Goal: Task Accomplishment & Management: Use online tool/utility

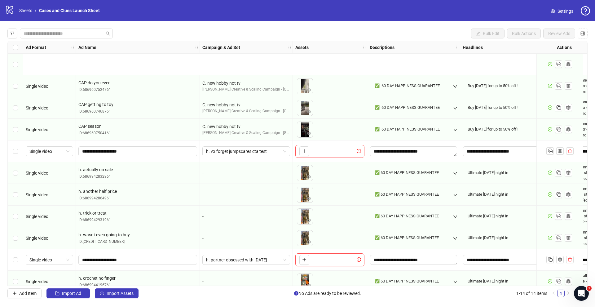
scroll to position [74, 0]
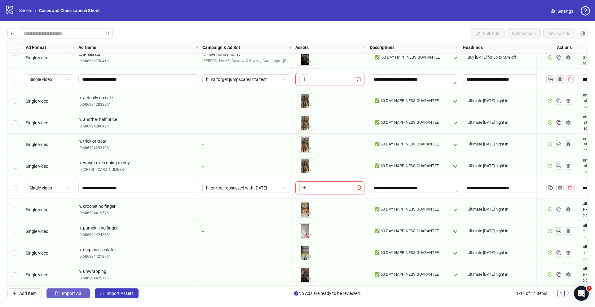
click at [67, 292] on span "Import Ad" at bounding box center [71, 293] width 19 height 5
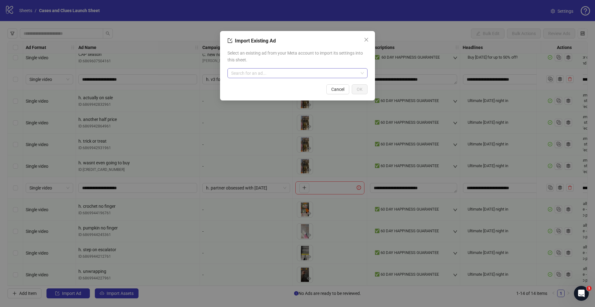
click at [281, 75] on input "search" at bounding box center [294, 72] width 127 height 9
click at [248, 88] on div "No data" at bounding box center [297, 90] width 125 height 11
type input "*******"
click at [249, 87] on span "h. crochet no finger" at bounding box center [250, 85] width 37 height 7
click at [364, 90] on button "OK" at bounding box center [360, 89] width 16 height 10
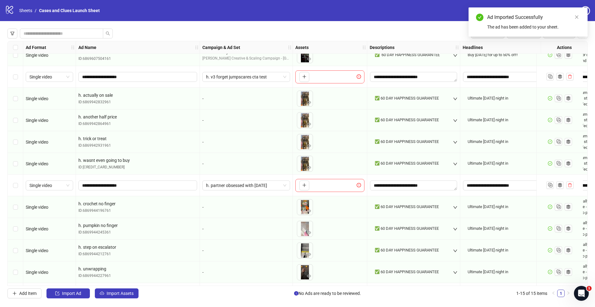
scroll to position [96, 0]
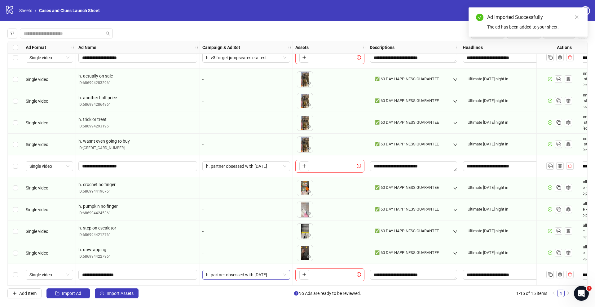
click at [285, 272] on span "h. partner obsessed with [DATE]" at bounding box center [246, 274] width 80 height 9
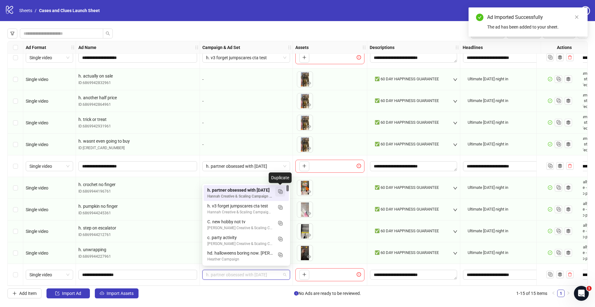
click at [279, 193] on icon "Duplicate" at bounding box center [280, 191] width 6 height 6
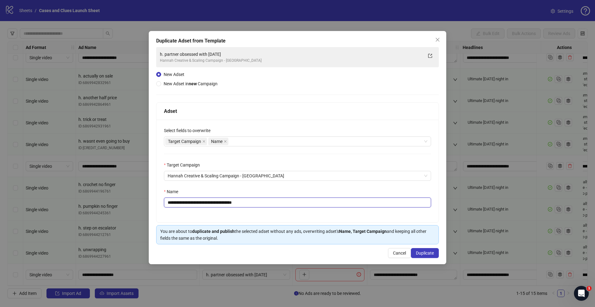
drag, startPoint x: 173, startPoint y: 202, endPoint x: 279, endPoint y: 200, distance: 106.9
click at [274, 202] on input "**********" at bounding box center [297, 202] width 267 height 10
type input "**********"
click at [414, 251] on button "Duplicate" at bounding box center [425, 253] width 28 height 10
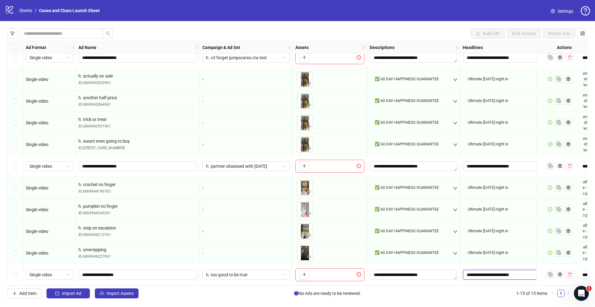
click at [480, 271] on input "**********" at bounding box center [506, 275] width 87 height 10
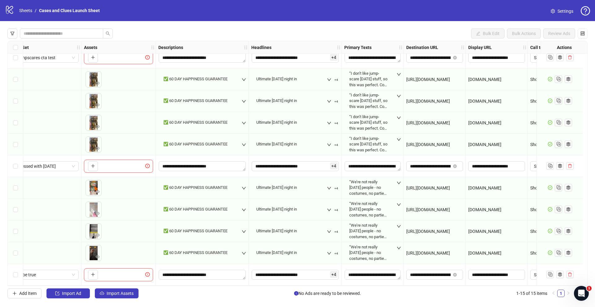
scroll to position [96, 213]
click at [369, 277] on div "**********" at bounding box center [371, 274] width 57 height 11
click at [369, 274] on textarea "**********" at bounding box center [371, 275] width 56 height 10
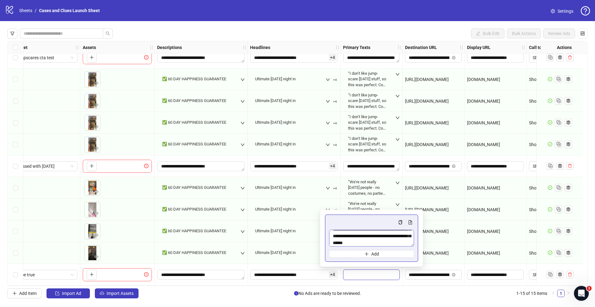
scroll to position [48, 0]
click at [436, 273] on input "**********" at bounding box center [429, 274] width 41 height 7
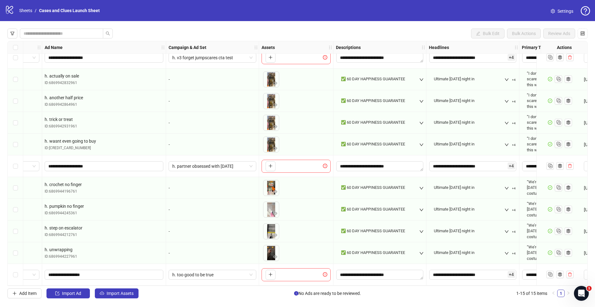
scroll to position [96, 0]
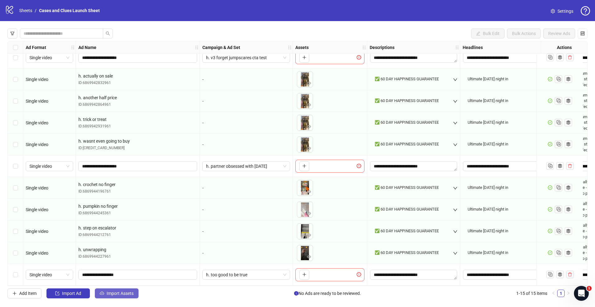
click at [124, 292] on span "Import Assets" at bounding box center [120, 293] width 27 height 5
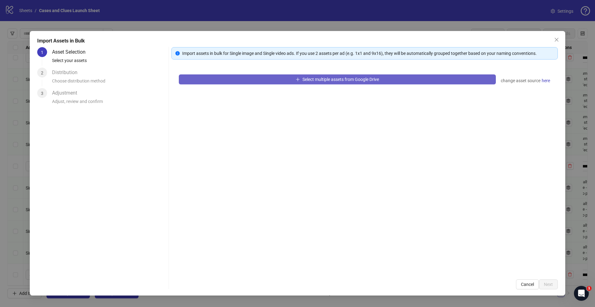
click at [279, 81] on button "Select multiple assets from Google Drive" at bounding box center [337, 79] width 317 height 10
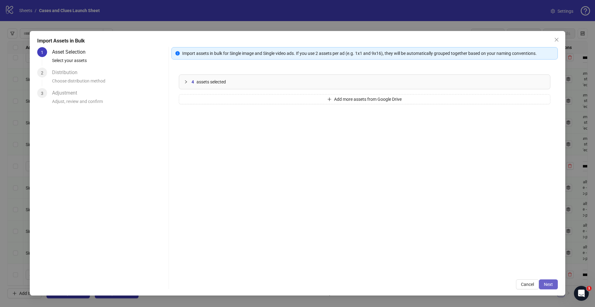
click at [549, 280] on button "Next" at bounding box center [548, 284] width 19 height 10
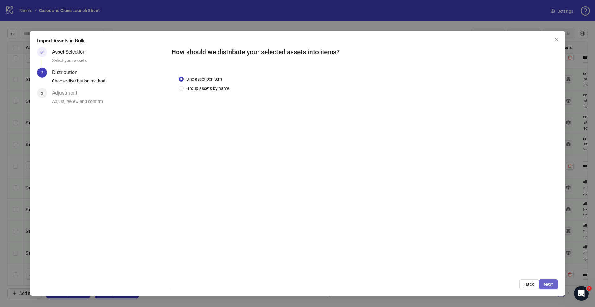
click at [547, 282] on span "Next" at bounding box center [548, 284] width 9 height 5
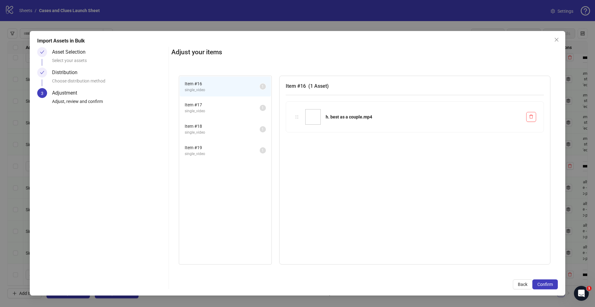
click at [547, 282] on span "Confirm" at bounding box center [544, 284] width 15 height 5
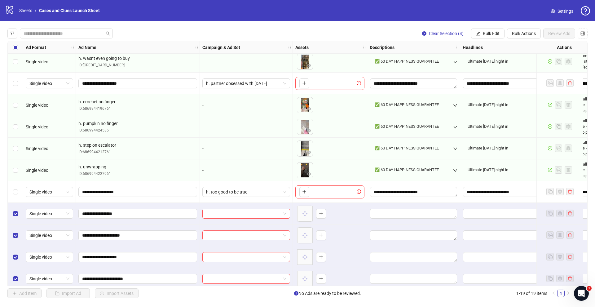
scroll to position [183, 0]
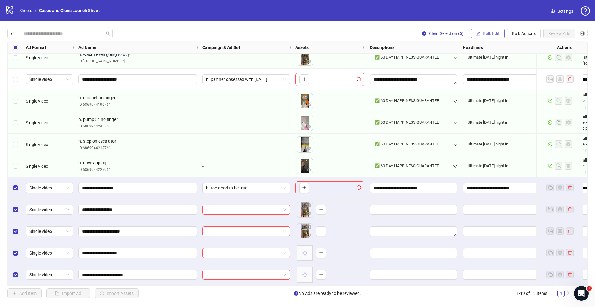
click at [494, 33] on span "Bulk Edit" at bounding box center [491, 33] width 17 height 5
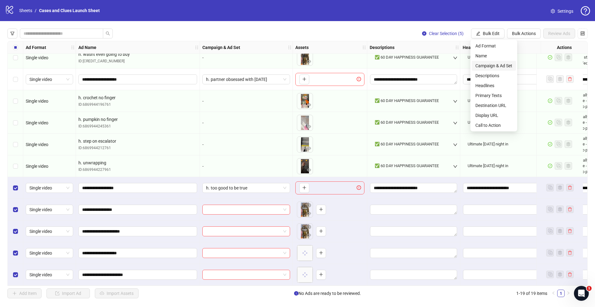
click at [491, 63] on span "Campaign & Ad Set" at bounding box center [493, 65] width 37 height 7
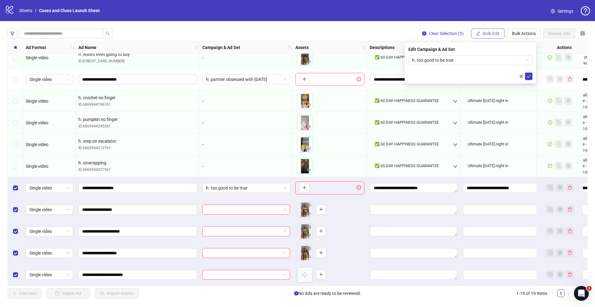
drag, startPoint x: 528, startPoint y: 76, endPoint x: 476, endPoint y: 33, distance: 67.3
click at [528, 76] on icon "check" at bounding box center [528, 76] width 4 height 4
click at [480, 31] on button "Bulk Edit" at bounding box center [487, 34] width 33 height 10
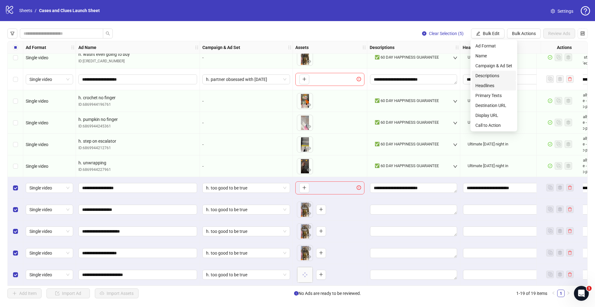
click at [487, 82] on span "Headlines" at bounding box center [493, 85] width 37 height 7
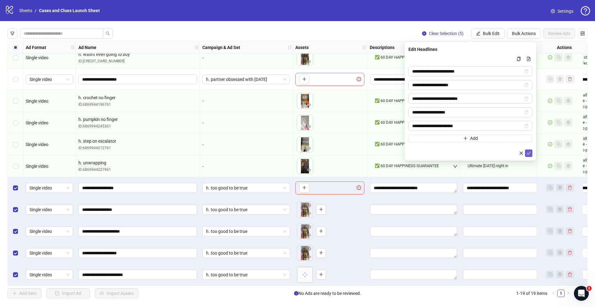
click at [531, 155] on button "submit" at bounding box center [528, 152] width 7 height 7
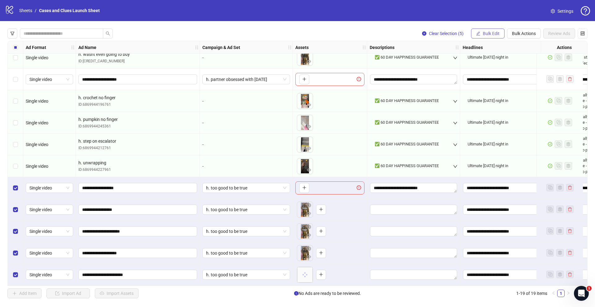
click at [490, 35] on span "Bulk Edit" at bounding box center [491, 33] width 17 height 5
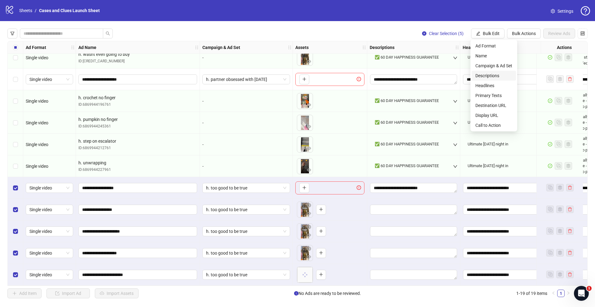
click at [494, 77] on span "Descriptions" at bounding box center [493, 75] width 37 height 7
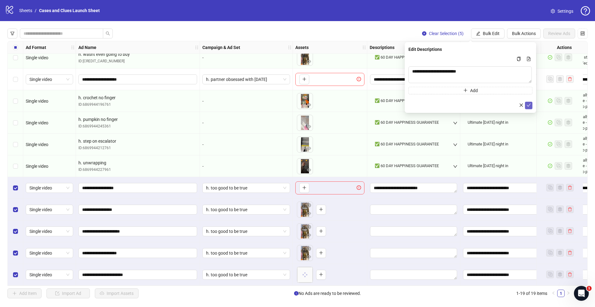
click at [528, 107] on icon "check" at bounding box center [528, 105] width 4 height 4
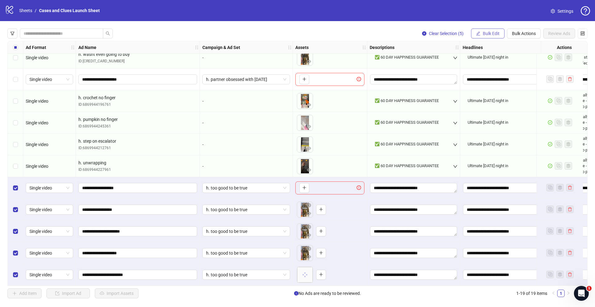
click at [485, 35] on span "Bulk Edit" at bounding box center [491, 33] width 17 height 5
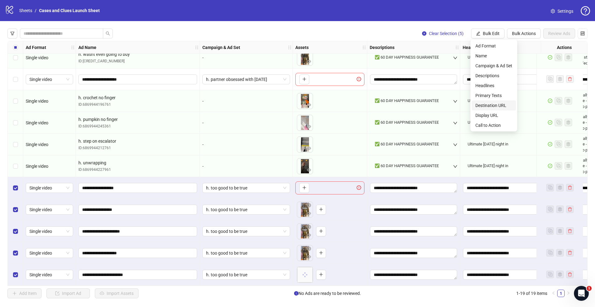
click at [492, 104] on span "Destination URL" at bounding box center [493, 105] width 37 height 7
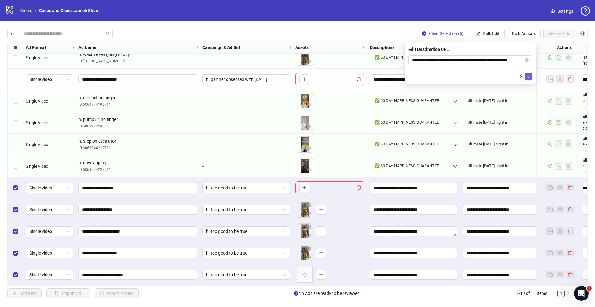
click at [527, 77] on icon "check" at bounding box center [528, 76] width 4 height 4
click at [478, 31] on icon "edit" at bounding box center [478, 33] width 4 height 4
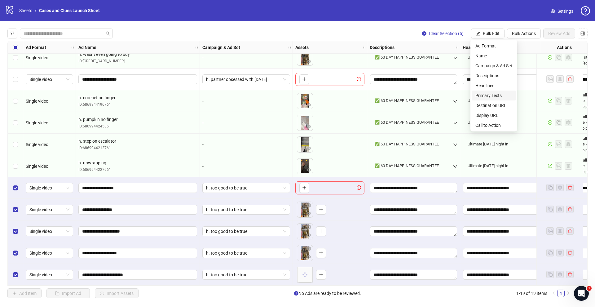
click at [493, 92] on span "Primary Texts" at bounding box center [493, 95] width 37 height 7
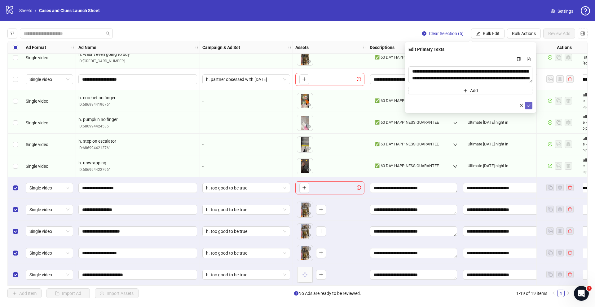
click at [527, 104] on icon "check" at bounding box center [528, 105] width 4 height 4
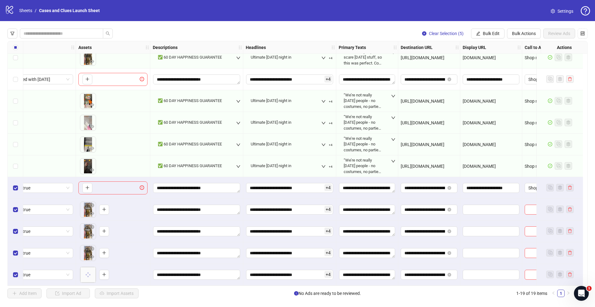
scroll to position [183, 240]
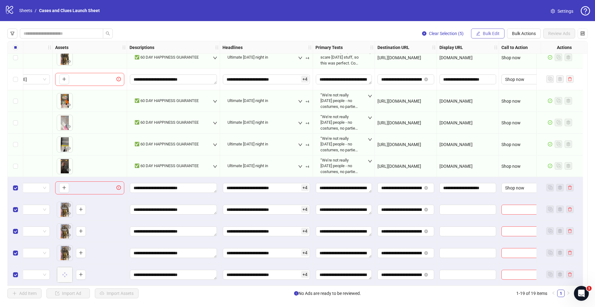
click at [490, 33] on span "Bulk Edit" at bounding box center [491, 33] width 17 height 5
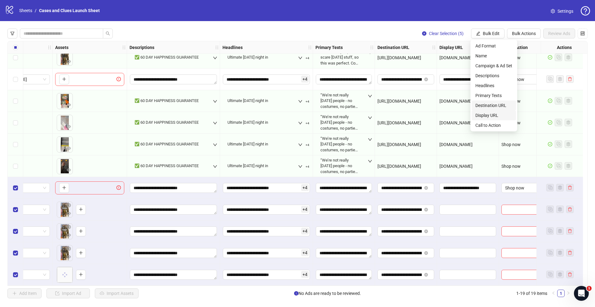
click at [492, 113] on span "Display URL" at bounding box center [493, 115] width 37 height 7
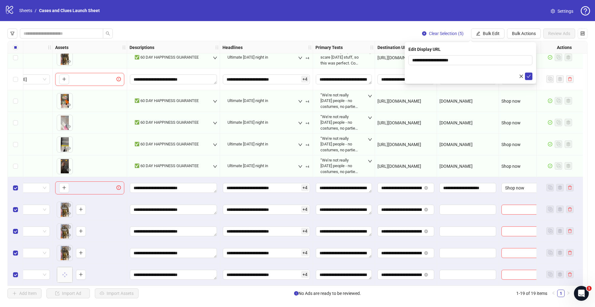
drag, startPoint x: 527, startPoint y: 77, endPoint x: 510, endPoint y: 54, distance: 28.8
click at [527, 76] on icon "check" at bounding box center [528, 76] width 4 height 4
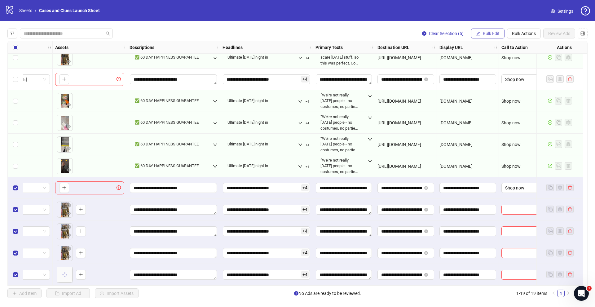
click at [483, 36] on span "Bulk Edit" at bounding box center [491, 33] width 17 height 5
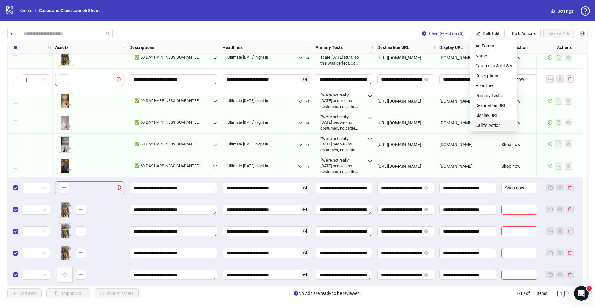
click at [495, 121] on li "Call to Action" at bounding box center [494, 125] width 44 height 10
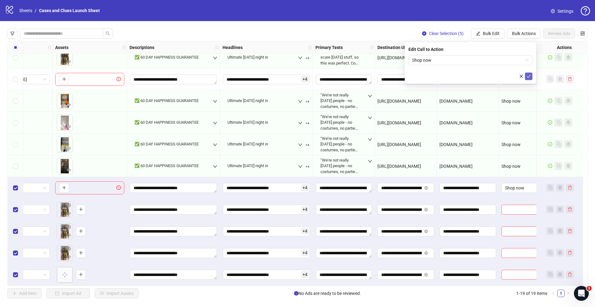
click at [530, 78] on span "submit" at bounding box center [528, 76] width 4 height 5
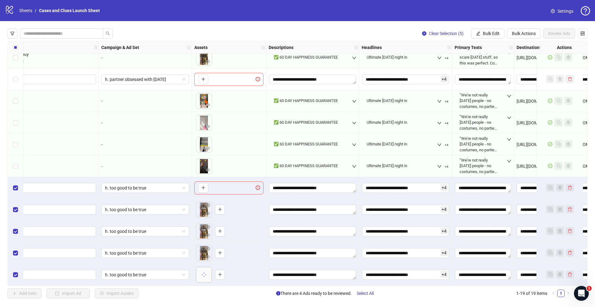
scroll to position [183, 0]
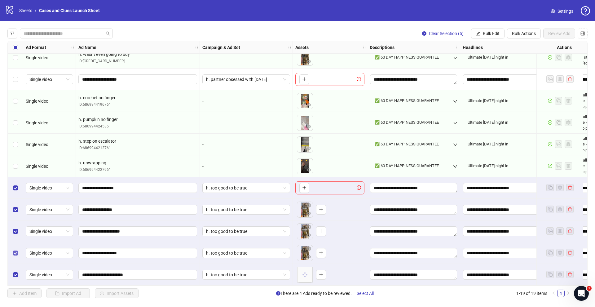
click at [14, 252] on span "Select row 18" at bounding box center [15, 252] width 5 height 5
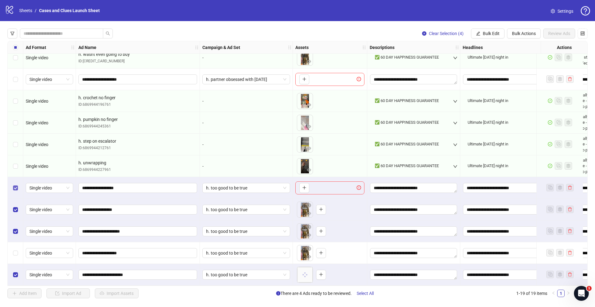
click at [17, 185] on span "Select row 15" at bounding box center [15, 187] width 5 height 5
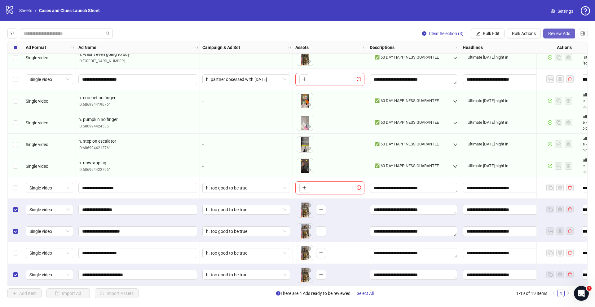
click at [559, 34] on span "Review Ads" at bounding box center [559, 33] width 22 height 5
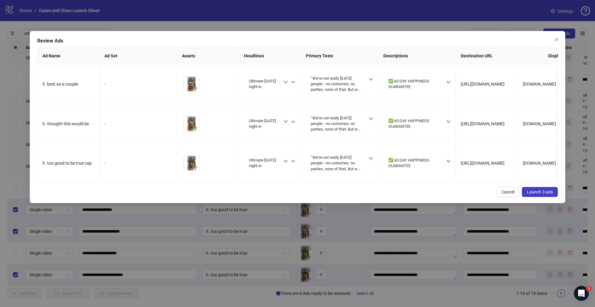
click at [532, 194] on span "Launch 3 ads" at bounding box center [540, 191] width 26 height 5
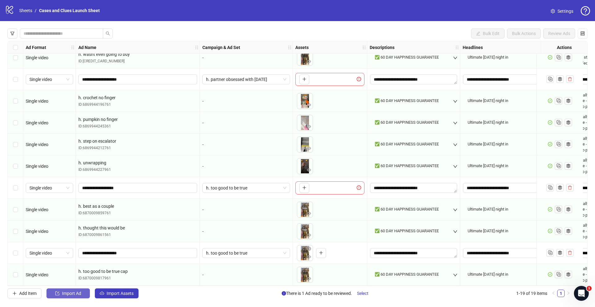
click at [56, 294] on icon "import" at bounding box center [57, 293] width 4 height 4
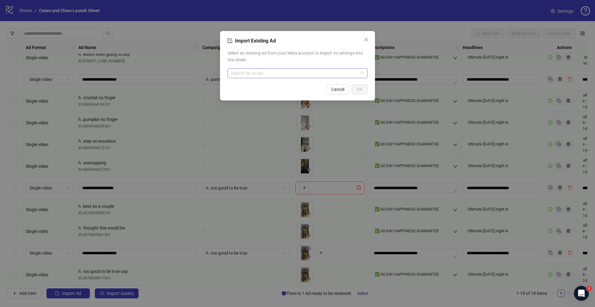
click at [266, 76] on input "search" at bounding box center [294, 72] width 127 height 9
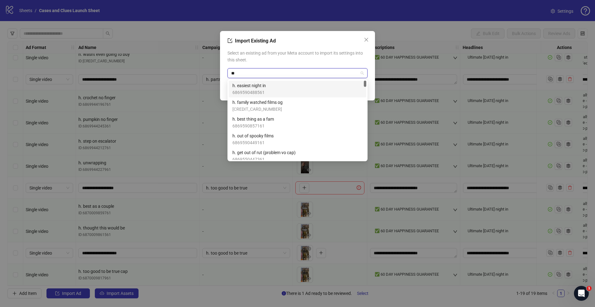
type input "**"
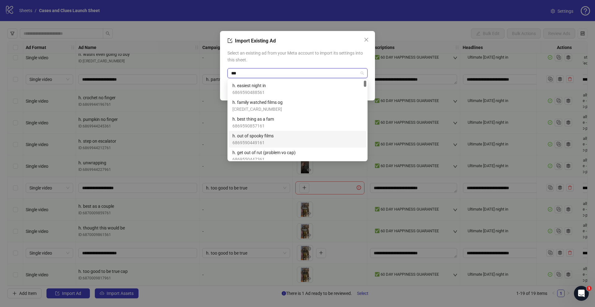
click at [275, 143] on div "h. out of spooky films 6869590449161" at bounding box center [297, 139] width 130 height 14
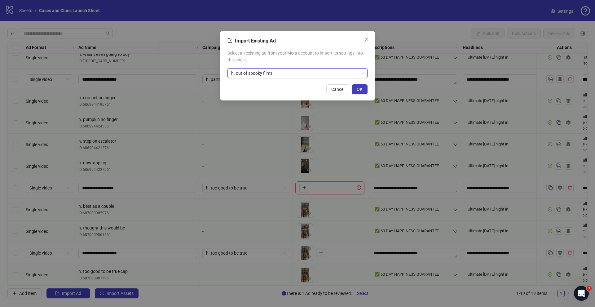
click at [330, 91] on button "Cancel" at bounding box center [337, 89] width 23 height 10
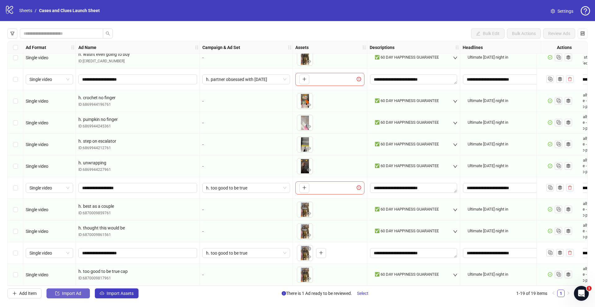
click at [81, 291] on span "Import Ad" at bounding box center [71, 293] width 19 height 5
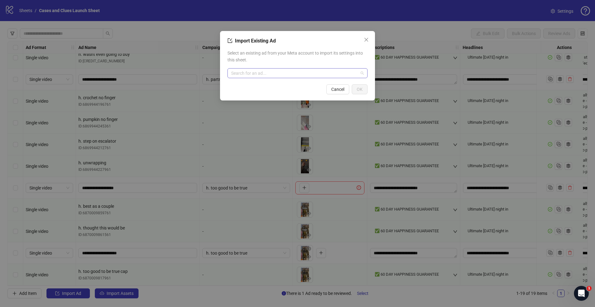
click at [283, 72] on input "search" at bounding box center [294, 72] width 127 height 9
type input "**********"
click at [262, 93] on span "6870009859761" at bounding box center [250, 92] width 36 height 7
click at [367, 87] on button "OK" at bounding box center [360, 89] width 16 height 10
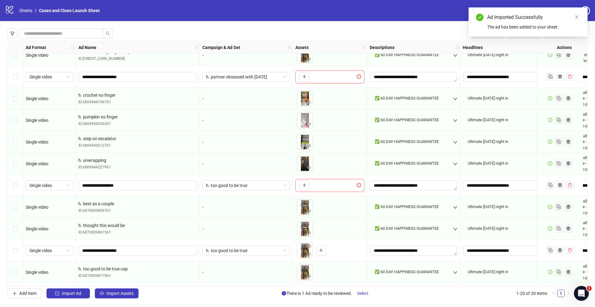
scroll to position [204, 0]
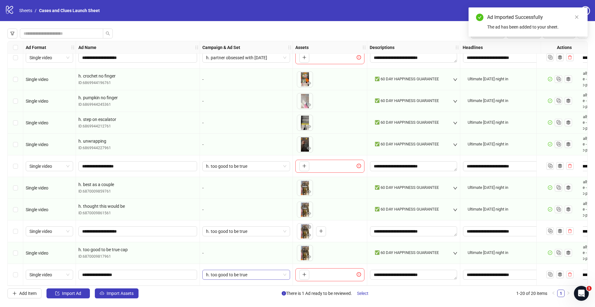
click at [288, 274] on div "h. too good to be true" at bounding box center [246, 275] width 88 height 10
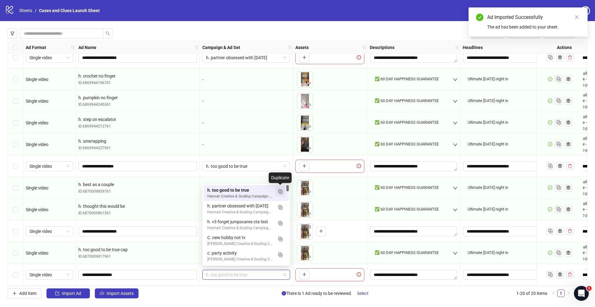
click at [280, 192] on icon "Duplicate" at bounding box center [280, 191] width 6 height 6
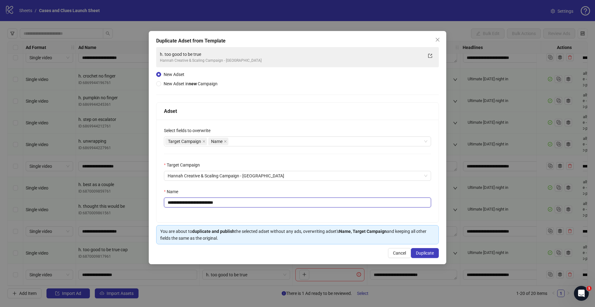
drag, startPoint x: 173, startPoint y: 201, endPoint x: 240, endPoint y: 196, distance: 67.4
click at [230, 201] on input "**********" at bounding box center [297, 202] width 267 height 10
type input "**********"
click at [424, 248] on button "Duplicate" at bounding box center [425, 253] width 28 height 10
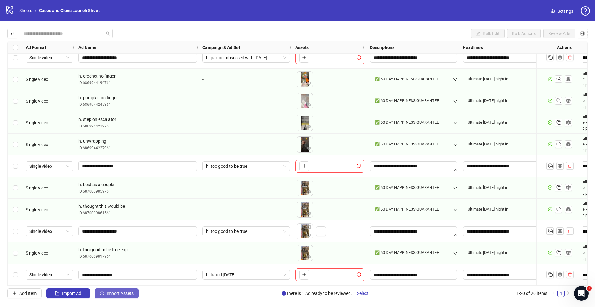
click at [111, 293] on span "Import Assets" at bounding box center [120, 293] width 27 height 5
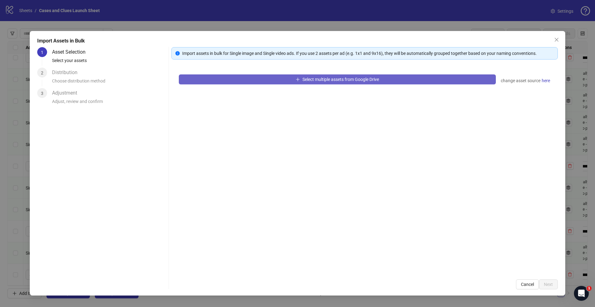
click at [242, 81] on button "Select multiple assets from Google Drive" at bounding box center [337, 79] width 317 height 10
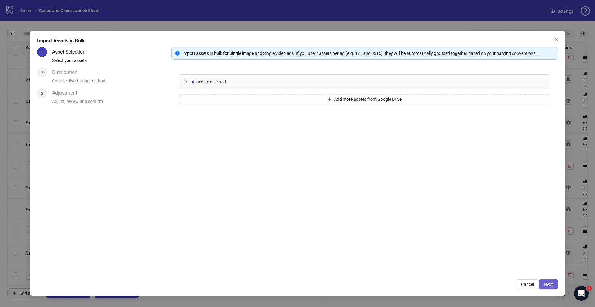
click at [543, 281] on button "Next" at bounding box center [548, 284] width 19 height 10
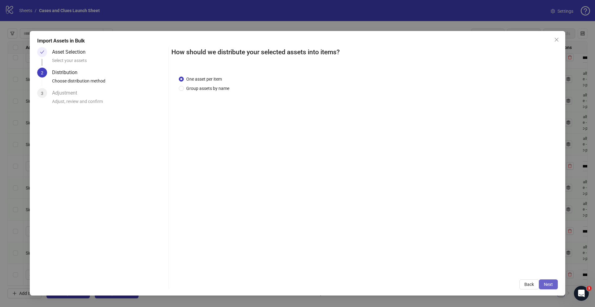
click at [544, 288] on button "Next" at bounding box center [548, 284] width 19 height 10
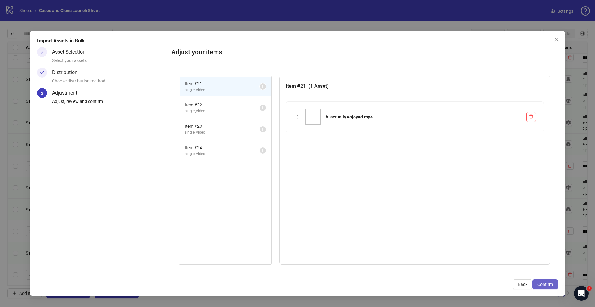
click at [547, 285] on span "Confirm" at bounding box center [544, 284] width 15 height 5
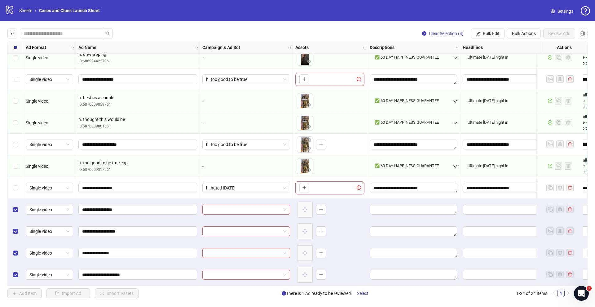
scroll to position [291, 0]
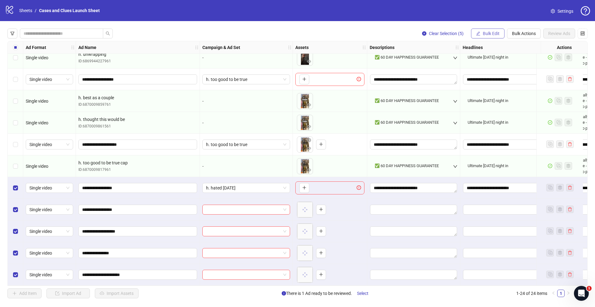
click at [491, 31] on button "Bulk Edit" at bounding box center [487, 34] width 33 height 10
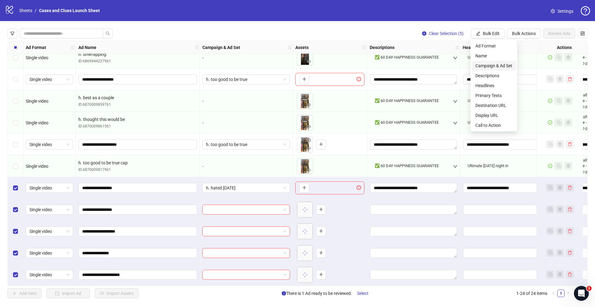
click at [487, 67] on span "Campaign & Ad Set" at bounding box center [493, 65] width 37 height 7
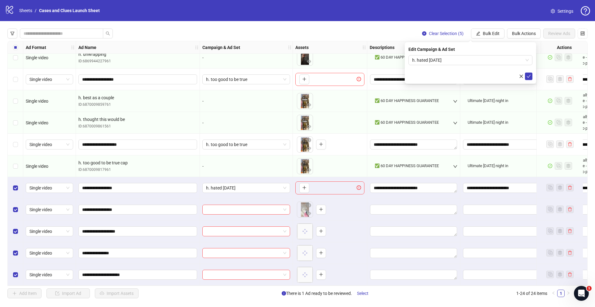
drag, startPoint x: 530, startPoint y: 78, endPoint x: 501, endPoint y: 53, distance: 38.4
click at [530, 77] on icon "check" at bounding box center [528, 76] width 4 height 4
click at [481, 34] on button "Bulk Edit" at bounding box center [487, 34] width 33 height 10
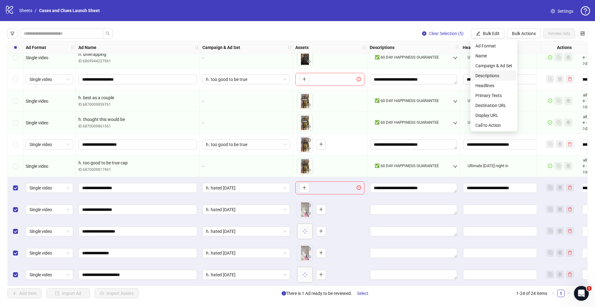
click at [483, 76] on span "Descriptions" at bounding box center [493, 75] width 37 height 7
type textarea "**********"
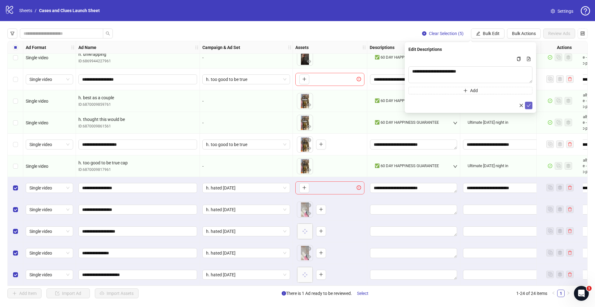
click at [530, 104] on icon "check" at bounding box center [528, 105] width 4 height 4
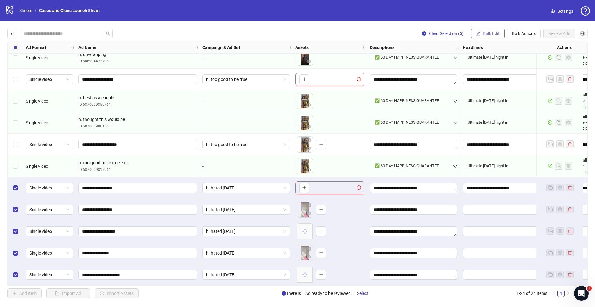
click at [493, 35] on span "Bulk Edit" at bounding box center [491, 33] width 17 height 5
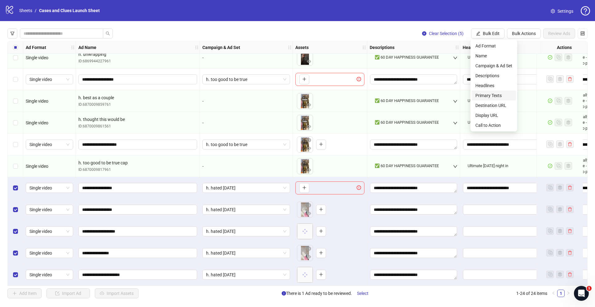
click at [490, 95] on span "Primary Texts" at bounding box center [493, 95] width 37 height 7
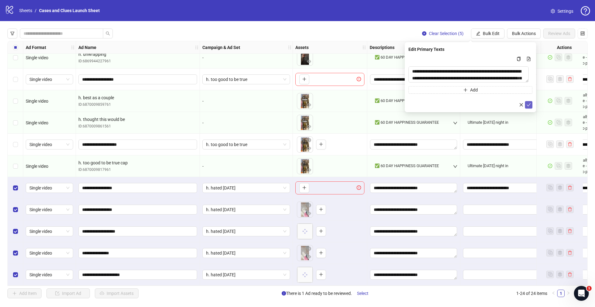
click at [530, 106] on icon "check" at bounding box center [528, 105] width 4 height 4
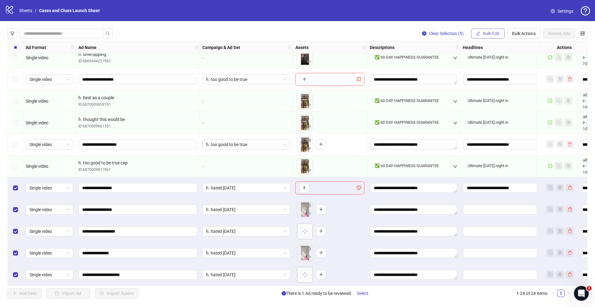
click at [493, 36] on span "Bulk Edit" at bounding box center [491, 33] width 17 height 5
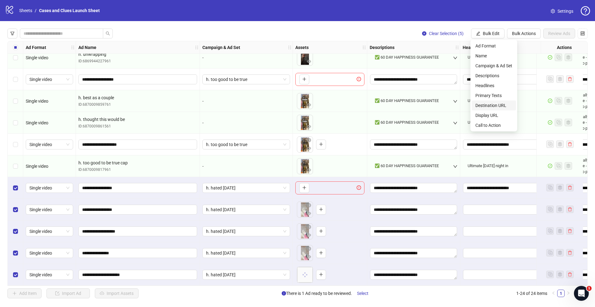
click at [491, 103] on span "Destination URL" at bounding box center [493, 105] width 37 height 7
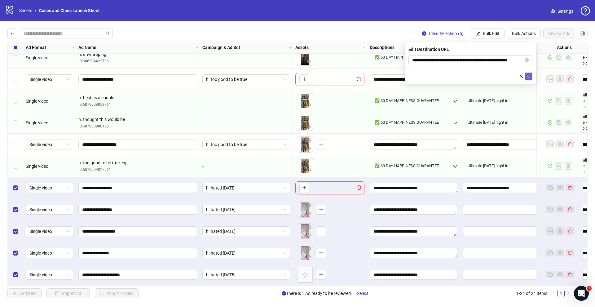
click at [528, 77] on icon "check" at bounding box center [528, 76] width 4 height 4
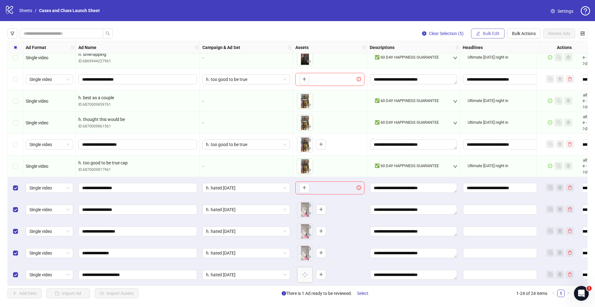
click at [494, 36] on button "Bulk Edit" at bounding box center [487, 34] width 33 height 10
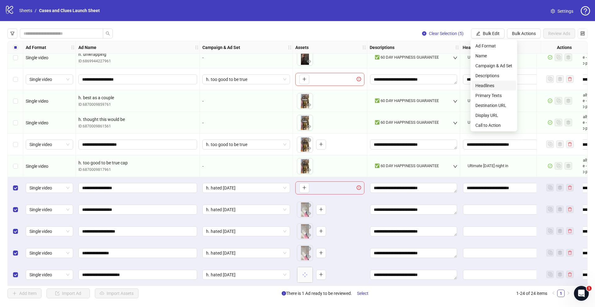
click at [494, 88] on span "Headlines" at bounding box center [493, 85] width 37 height 7
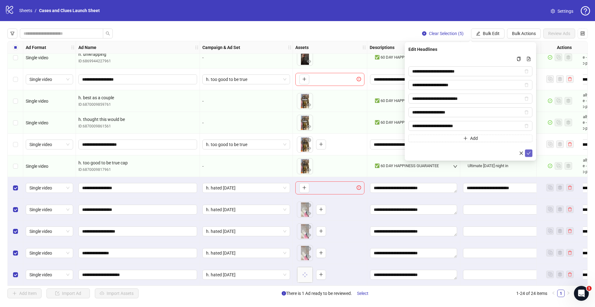
click at [528, 150] on button "submit" at bounding box center [528, 152] width 7 height 7
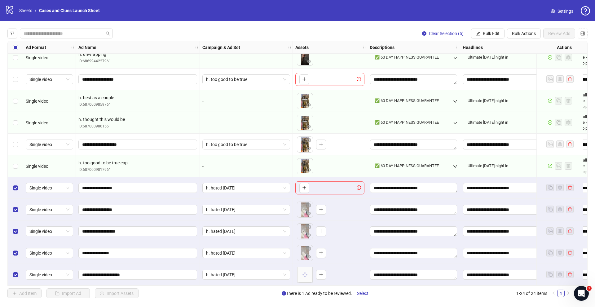
click at [486, 41] on div "Ad Format Ad Name Campaign & Ad Set Assets Descriptions Headlines Primary Texts…" at bounding box center [297, 163] width 580 height 245
click at [481, 30] on button "Bulk Edit" at bounding box center [487, 34] width 33 height 10
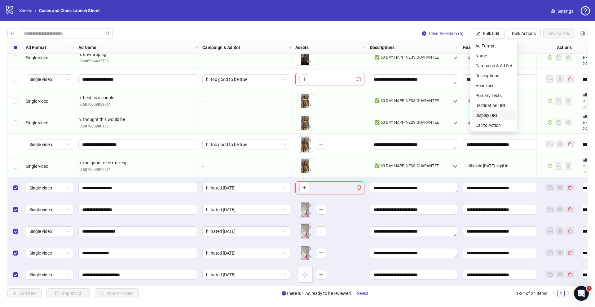
click at [489, 116] on span "Display URL" at bounding box center [493, 115] width 37 height 7
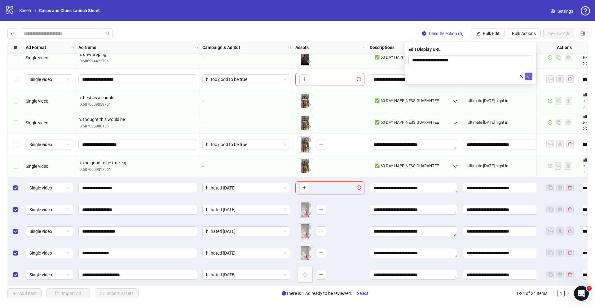
click at [528, 78] on icon "check" at bounding box center [528, 76] width 4 height 4
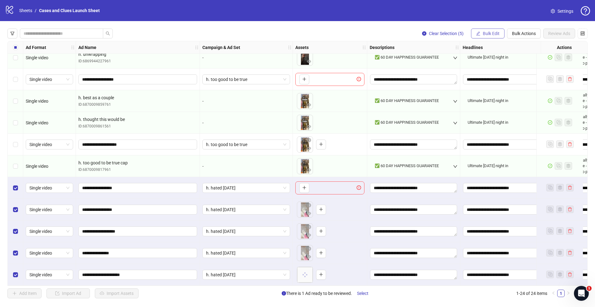
click at [479, 31] on icon "edit" at bounding box center [478, 33] width 4 height 4
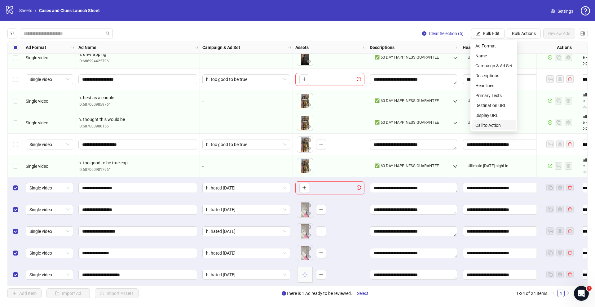
click at [489, 123] on span "Call to Action" at bounding box center [493, 125] width 37 height 7
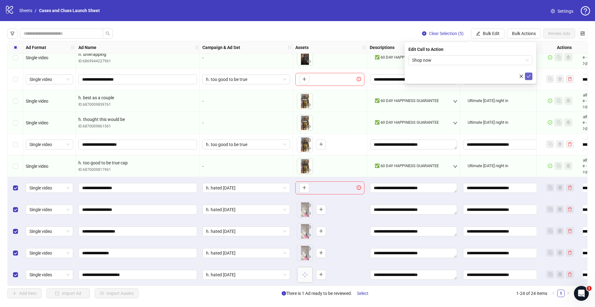
click at [529, 77] on icon "check" at bounding box center [528, 76] width 4 height 4
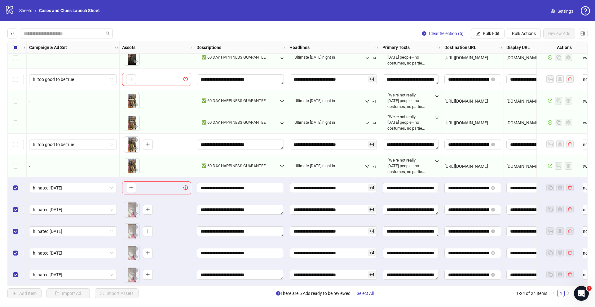
scroll to position [291, 174]
click at [402, 186] on textarea "**********" at bounding box center [410, 188] width 56 height 10
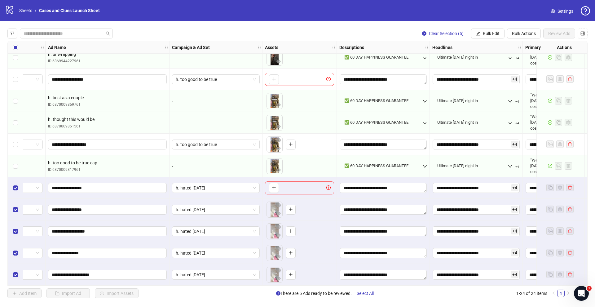
scroll to position [291, 0]
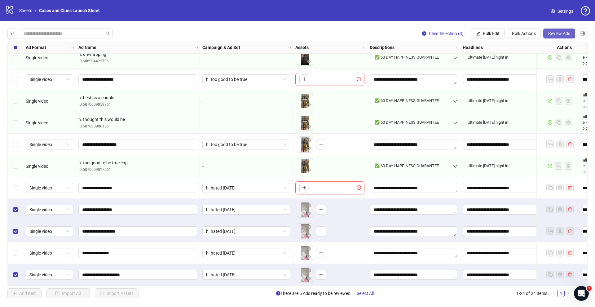
click at [558, 31] on button "Review Ads" at bounding box center [559, 34] width 32 height 10
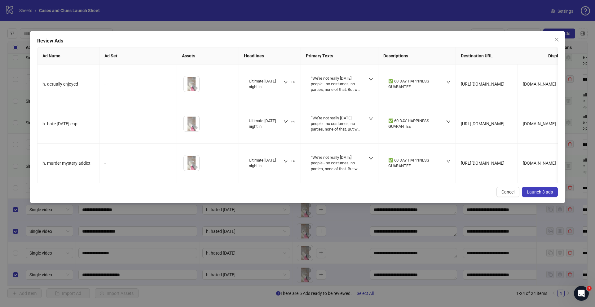
click at [548, 194] on span "Launch 3 ads" at bounding box center [540, 191] width 26 height 5
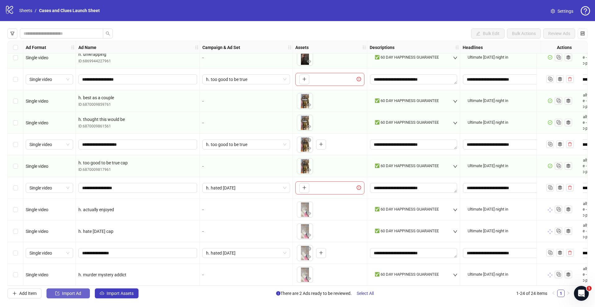
click at [57, 297] on button "Import Ad" at bounding box center [67, 293] width 43 height 10
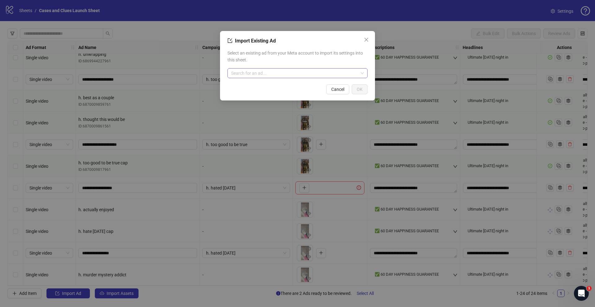
click at [263, 77] on input "search" at bounding box center [294, 72] width 127 height 9
type input "**********"
click at [236, 94] on span "6870009859761" at bounding box center [250, 92] width 36 height 7
click at [353, 87] on button "OK" at bounding box center [360, 89] width 16 height 10
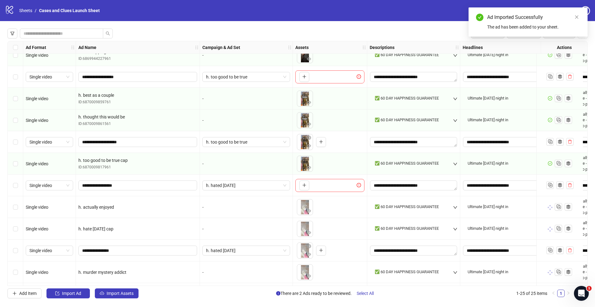
scroll to position [313, 0]
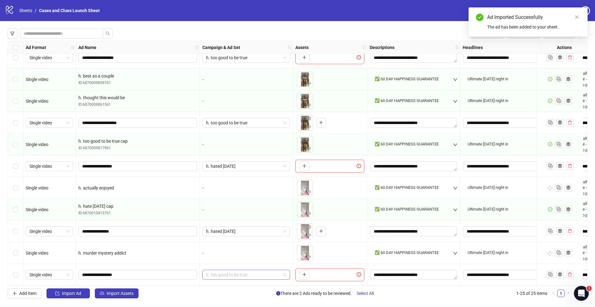
click at [284, 272] on span "h. too good to be true" at bounding box center [246, 274] width 80 height 9
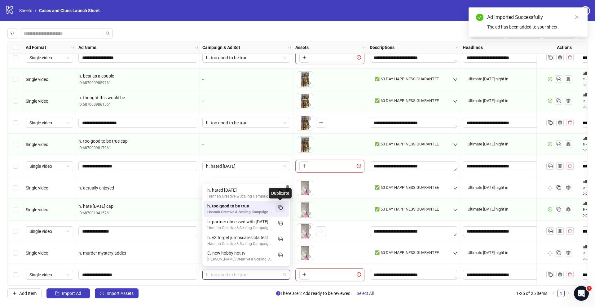
click at [282, 205] on icon "Duplicate" at bounding box center [280, 207] width 6 height 6
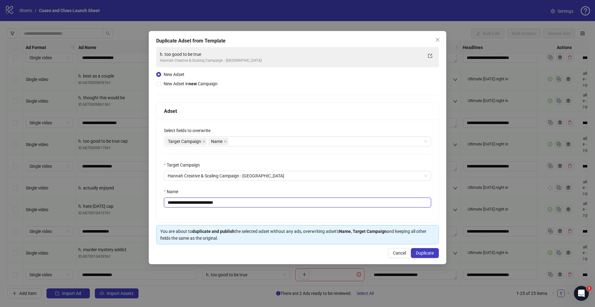
drag, startPoint x: 172, startPoint y: 202, endPoint x: 253, endPoint y: 196, distance: 80.8
click at [238, 202] on input "**********" at bounding box center [297, 202] width 267 height 10
type input "**********"
click at [419, 253] on span "Duplicate" at bounding box center [425, 252] width 18 height 5
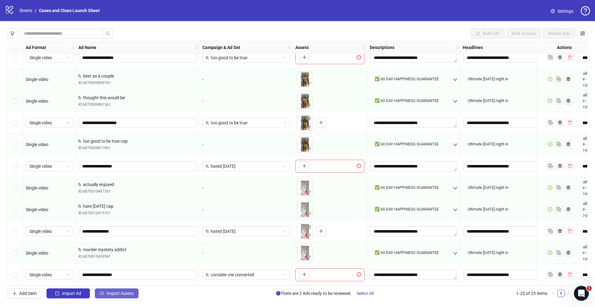
click at [121, 292] on span "Import Assets" at bounding box center [120, 293] width 27 height 5
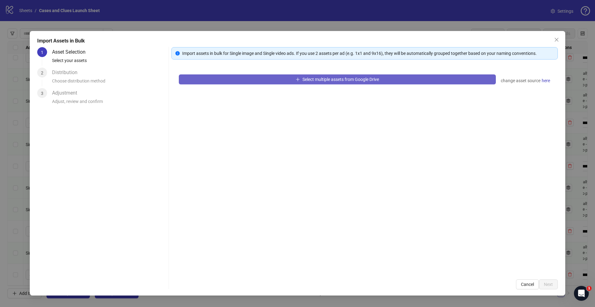
click at [291, 82] on button "Select multiple assets from Google Drive" at bounding box center [337, 79] width 317 height 10
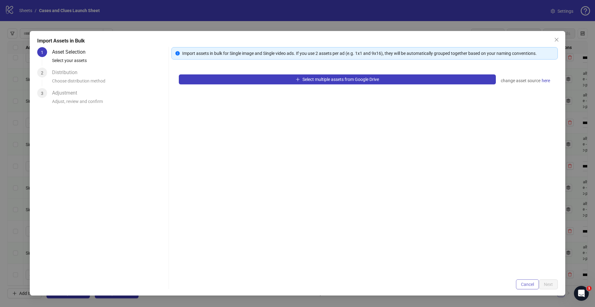
click at [535, 284] on button "Cancel" at bounding box center [527, 284] width 23 height 10
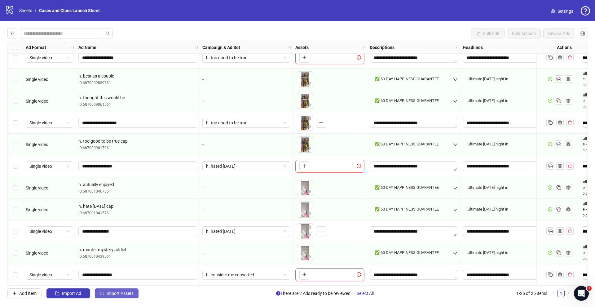
click at [120, 292] on span "Import Assets" at bounding box center [120, 293] width 27 height 5
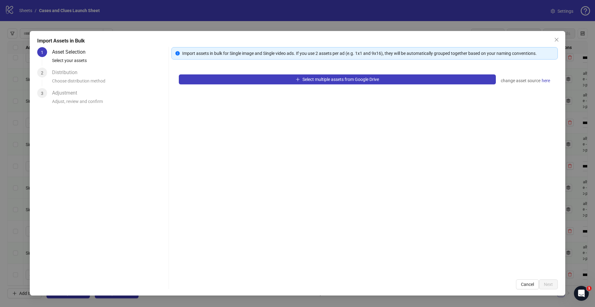
click at [273, 87] on div "Select multiple assets from Google Drive change asset source here" at bounding box center [364, 169] width 386 height 205
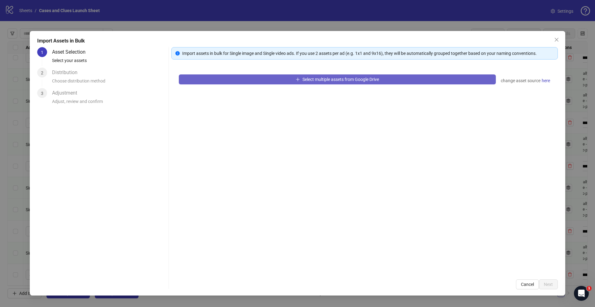
click at [274, 82] on button "Select multiple assets from Google Drive" at bounding box center [337, 79] width 317 height 10
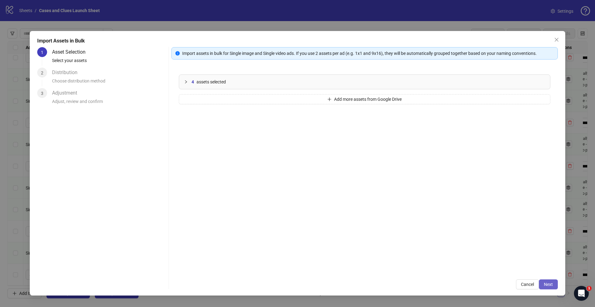
click at [548, 284] on span "Next" at bounding box center [548, 284] width 9 height 5
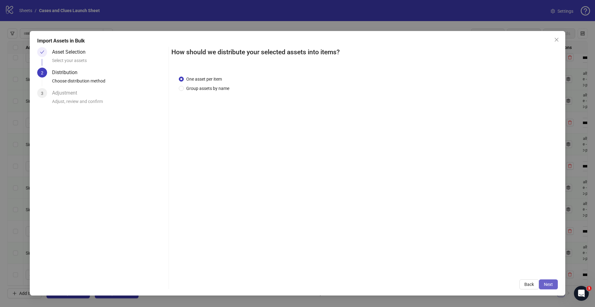
click at [550, 287] on button "Next" at bounding box center [548, 284] width 19 height 10
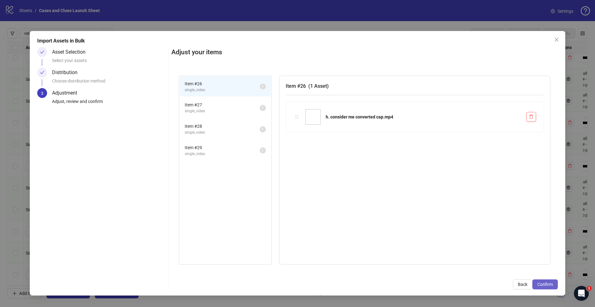
click at [549, 284] on span "Confirm" at bounding box center [544, 284] width 15 height 5
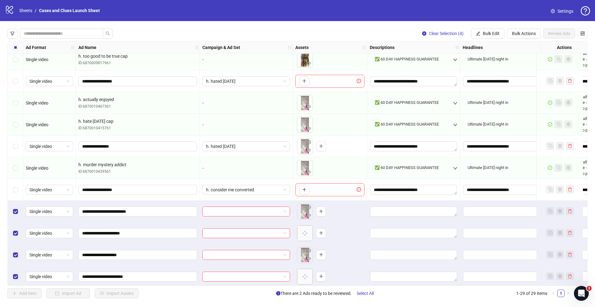
scroll to position [400, 0]
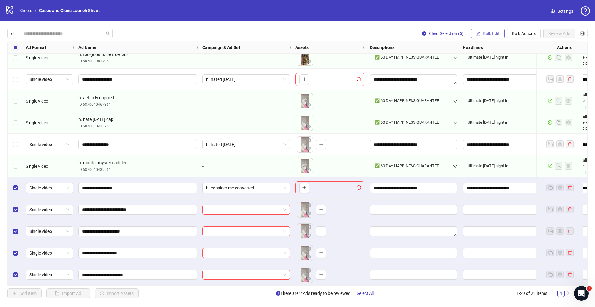
click at [485, 34] on span "Bulk Edit" at bounding box center [491, 33] width 17 height 5
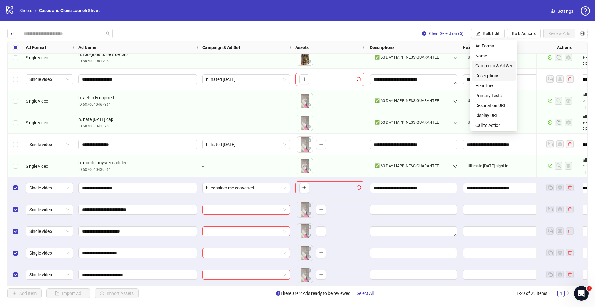
click at [492, 67] on span "Campaign & Ad Set" at bounding box center [493, 65] width 37 height 7
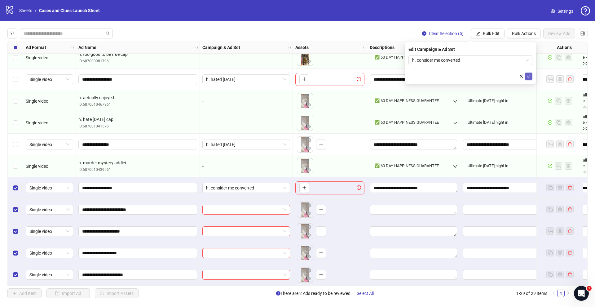
click at [527, 77] on icon "check" at bounding box center [528, 76] width 4 height 4
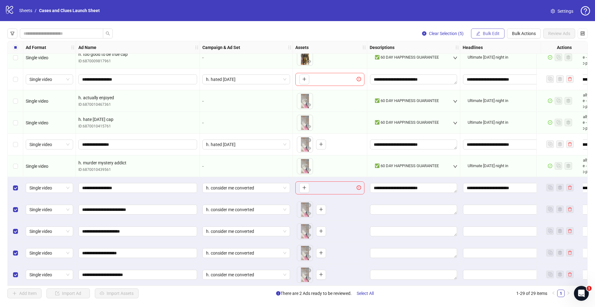
click at [495, 36] on button "Bulk Edit" at bounding box center [487, 34] width 33 height 10
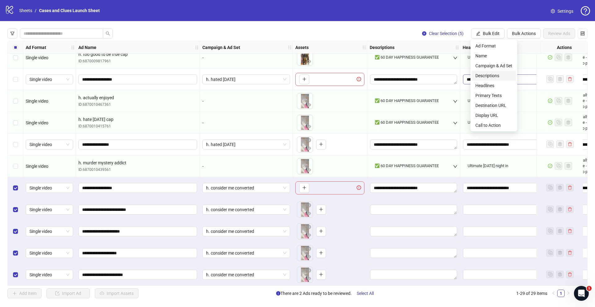
click at [486, 77] on span "Descriptions" at bounding box center [493, 75] width 37 height 7
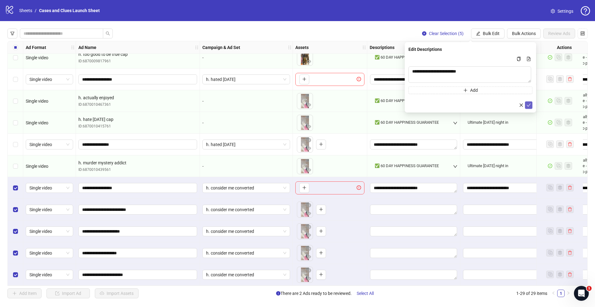
click at [530, 106] on icon "check" at bounding box center [528, 105] width 4 height 4
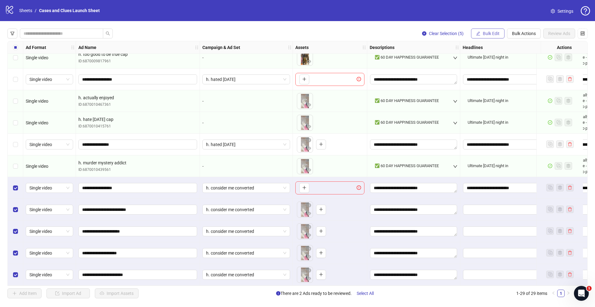
click at [494, 37] on button "Bulk Edit" at bounding box center [487, 34] width 33 height 10
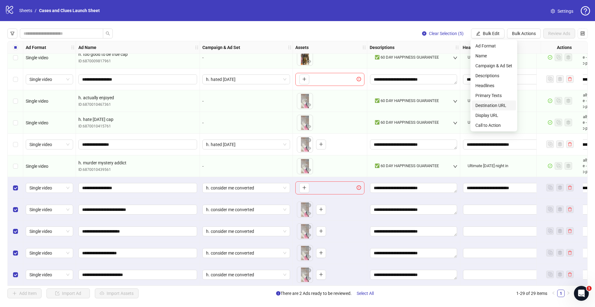
click at [490, 104] on span "Destination URL" at bounding box center [493, 105] width 37 height 7
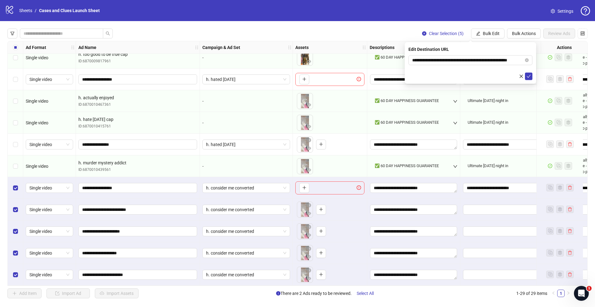
drag, startPoint x: 529, startPoint y: 75, endPoint x: 474, endPoint y: 19, distance: 78.7
click at [529, 75] on icon "check" at bounding box center [528, 76] width 4 height 4
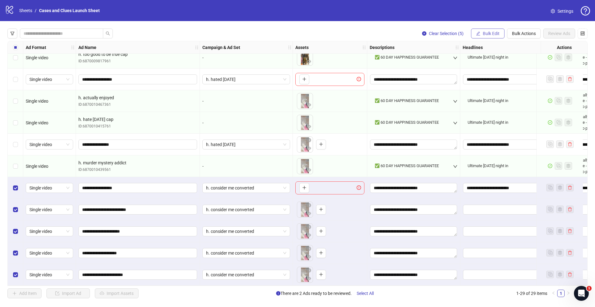
click at [484, 37] on button "Bulk Edit" at bounding box center [487, 34] width 33 height 10
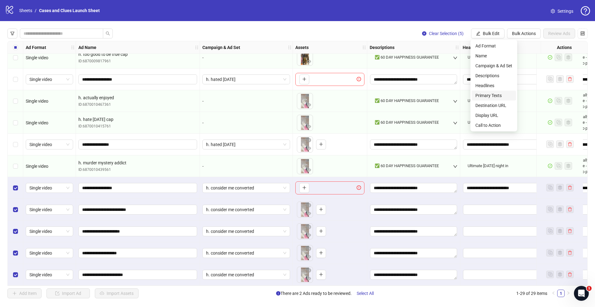
click at [491, 92] on span "Primary Texts" at bounding box center [493, 95] width 37 height 7
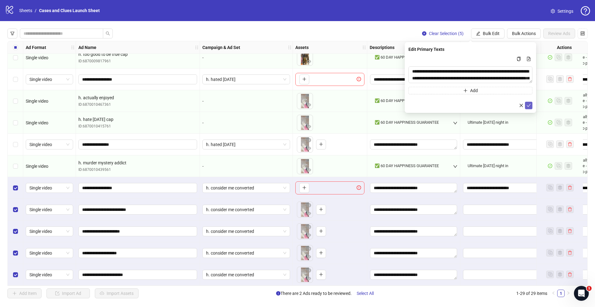
click at [531, 102] on button "submit" at bounding box center [528, 105] width 7 height 7
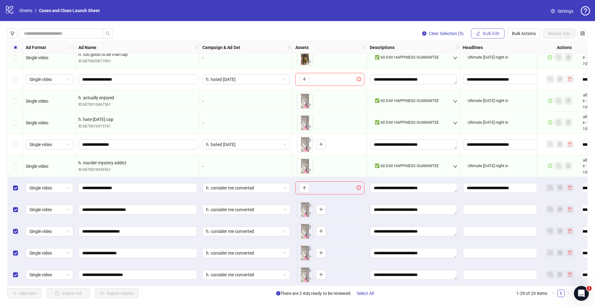
click at [490, 33] on span "Bulk Edit" at bounding box center [491, 33] width 17 height 5
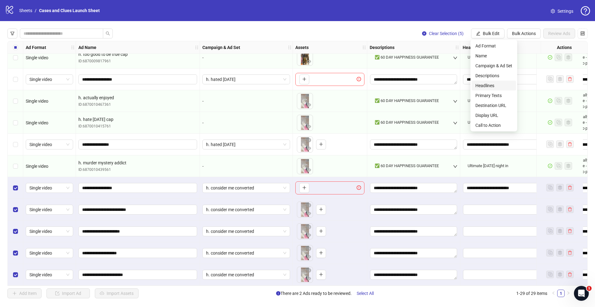
click at [488, 85] on span "Headlines" at bounding box center [493, 85] width 37 height 7
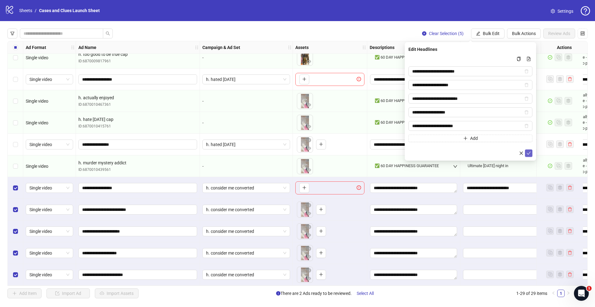
click at [529, 151] on icon "check" at bounding box center [528, 153] width 4 height 4
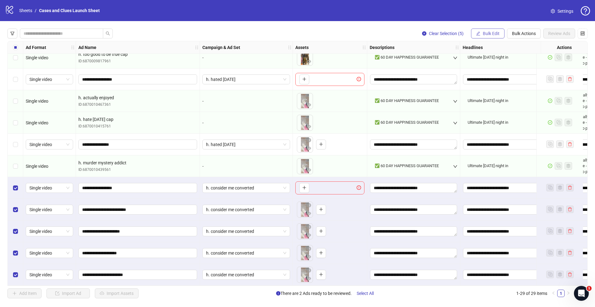
click at [480, 31] on button "Bulk Edit" at bounding box center [487, 34] width 33 height 10
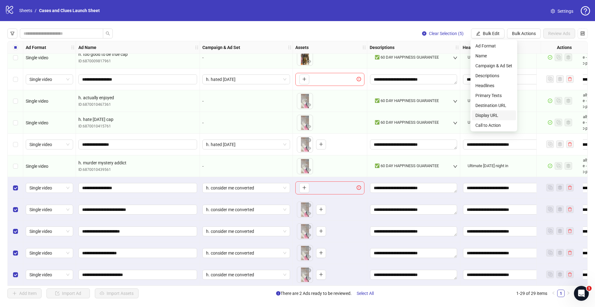
click at [491, 114] on span "Display URL" at bounding box center [493, 115] width 37 height 7
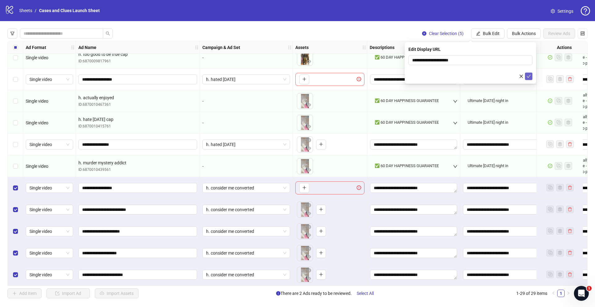
click at [525, 78] on button "submit" at bounding box center [528, 76] width 7 height 7
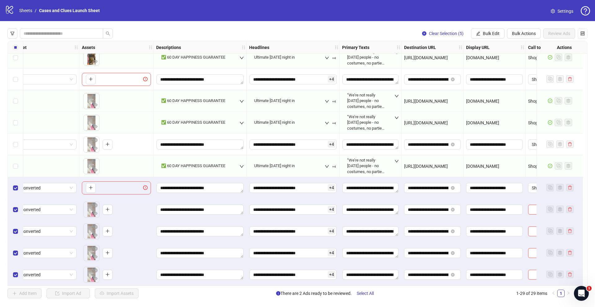
scroll to position [400, 252]
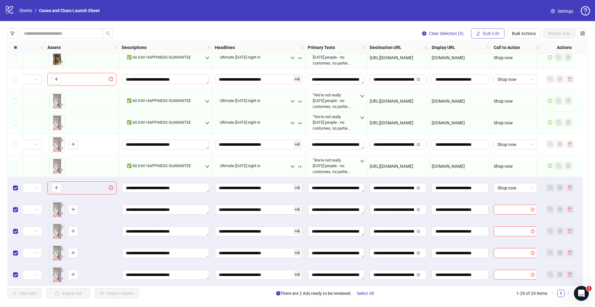
click at [494, 31] on button "Bulk Edit" at bounding box center [487, 34] width 33 height 10
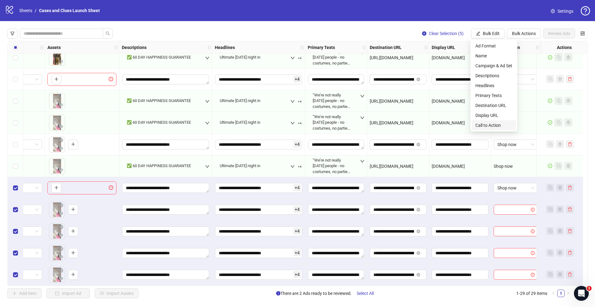
click at [490, 123] on span "Call to Action" at bounding box center [493, 125] width 37 height 7
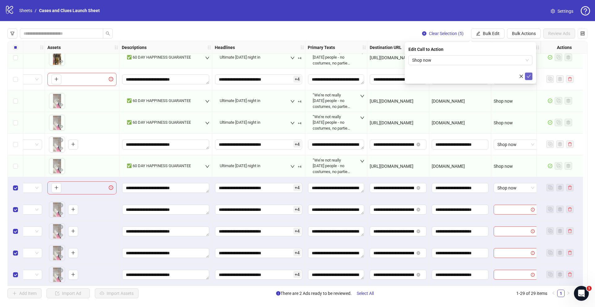
click at [529, 76] on icon "check" at bounding box center [529, 76] width 4 height 3
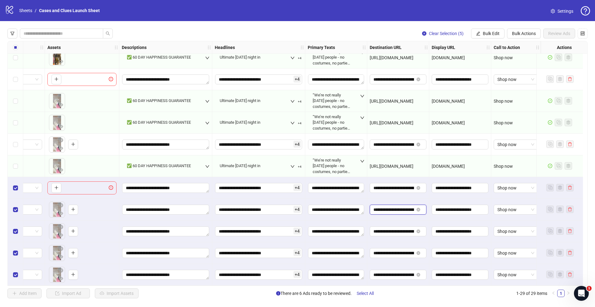
click at [391, 207] on input "**********" at bounding box center [393, 209] width 41 height 7
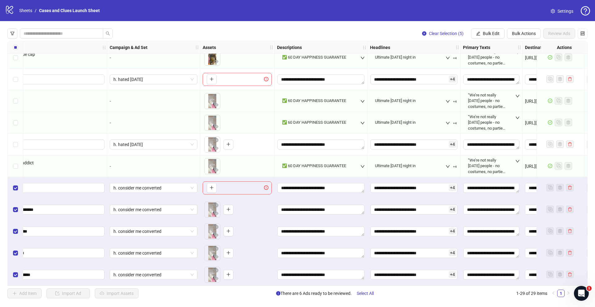
scroll to position [400, 0]
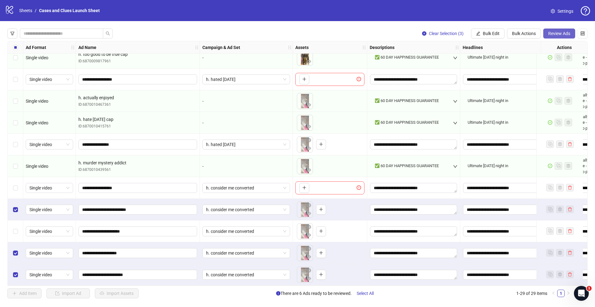
click at [554, 29] on button "Review Ads" at bounding box center [559, 34] width 32 height 10
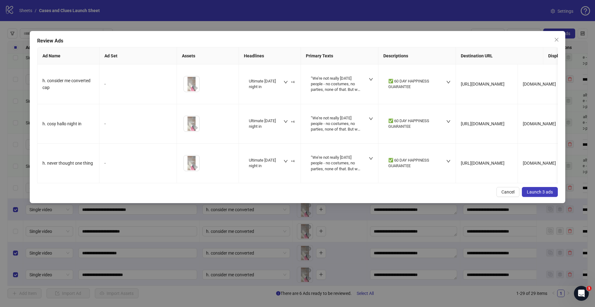
click at [547, 197] on button "Launch 3 ads" at bounding box center [540, 192] width 36 height 10
